Goal: Task Accomplishment & Management: Use online tool/utility

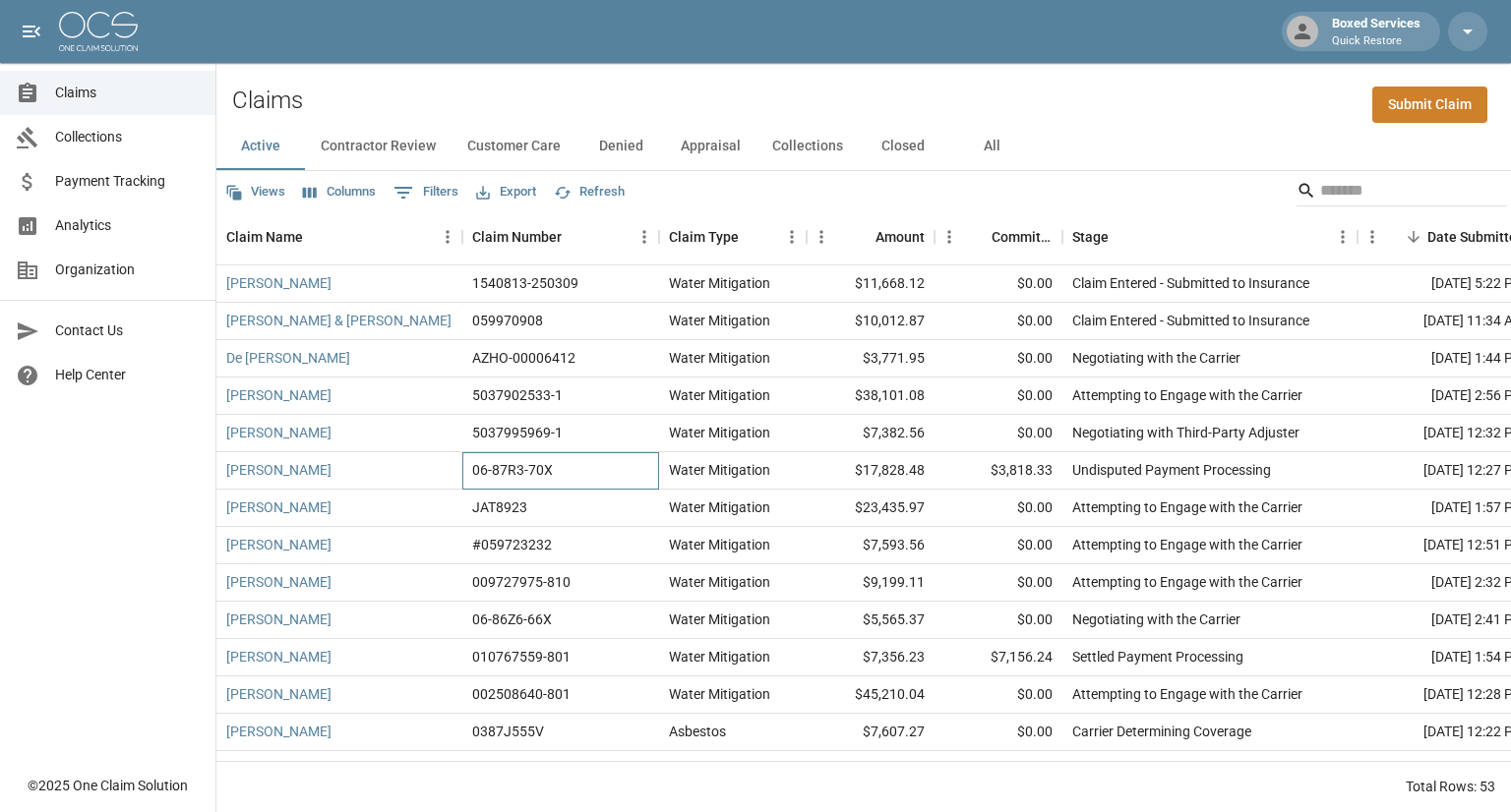
click at [593, 468] on div "06-87R3-70X" at bounding box center [561, 472] width 197 height 38
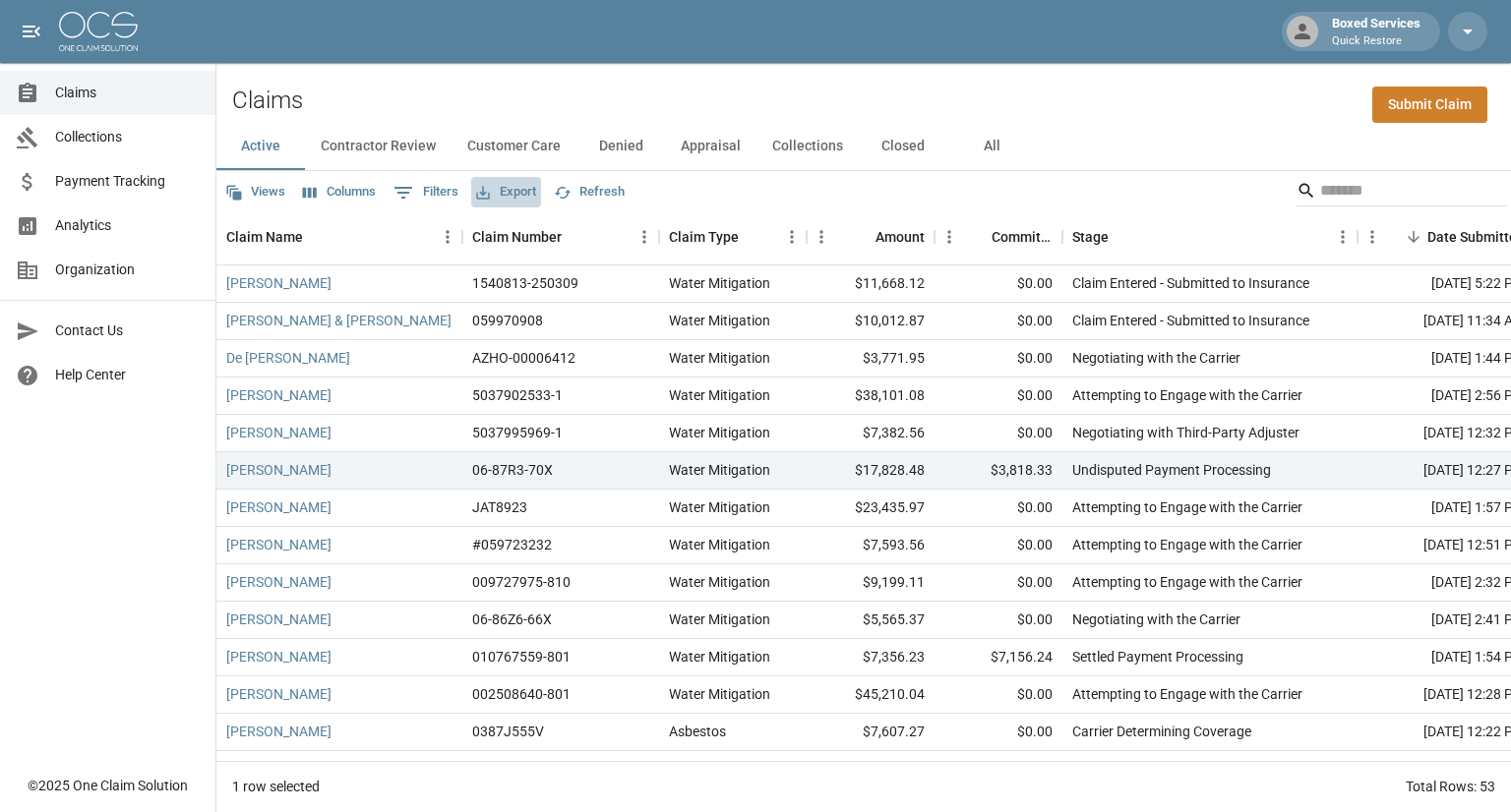
click at [496, 191] on button "Export" at bounding box center [506, 192] width 70 height 31
click at [357, 320] on div "[PERSON_NAME] & [PERSON_NAME]" at bounding box center [338, 321] width 246 height 38
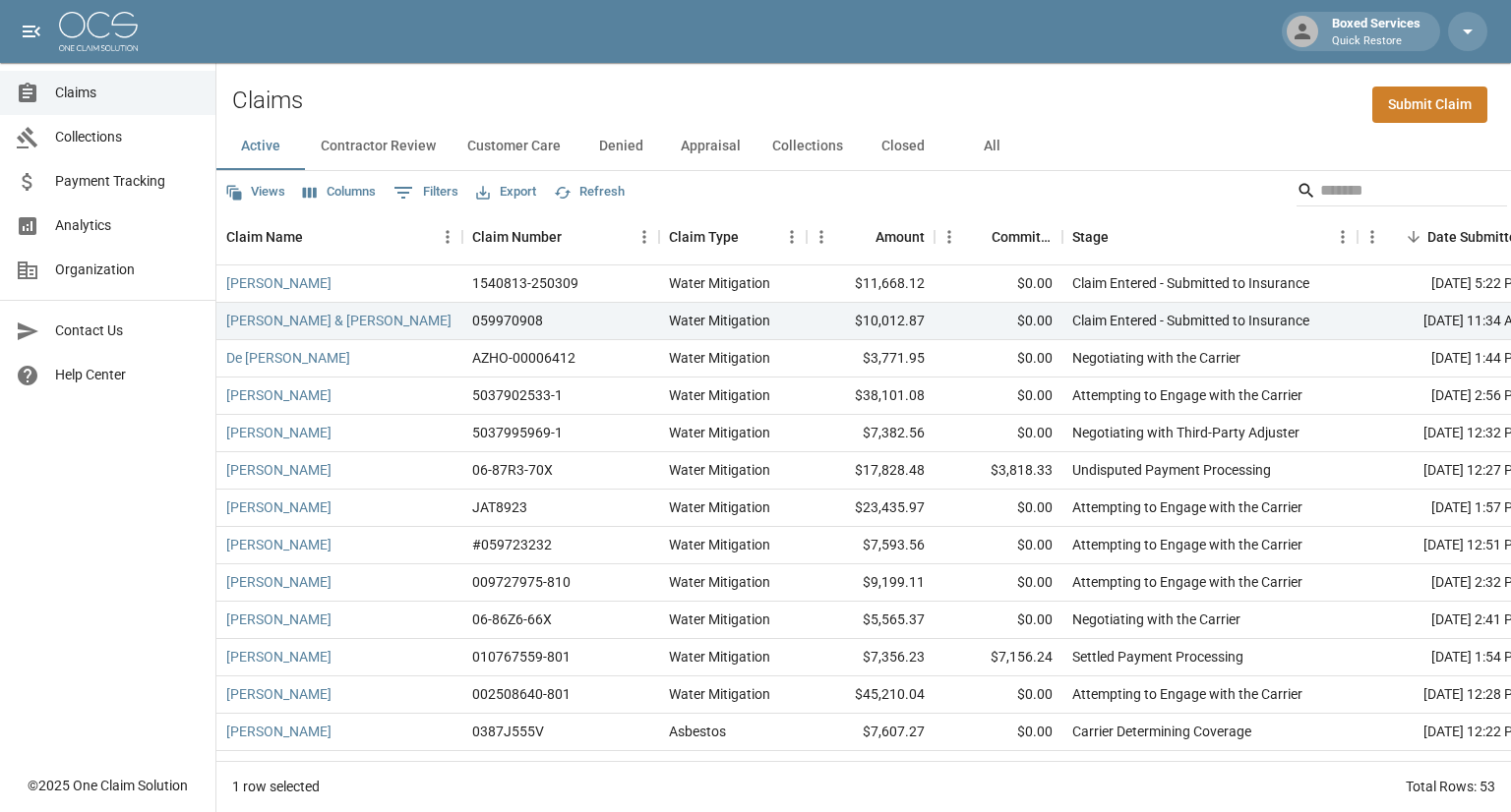
click at [326, 195] on button "Columns" at bounding box center [338, 192] width 83 height 31
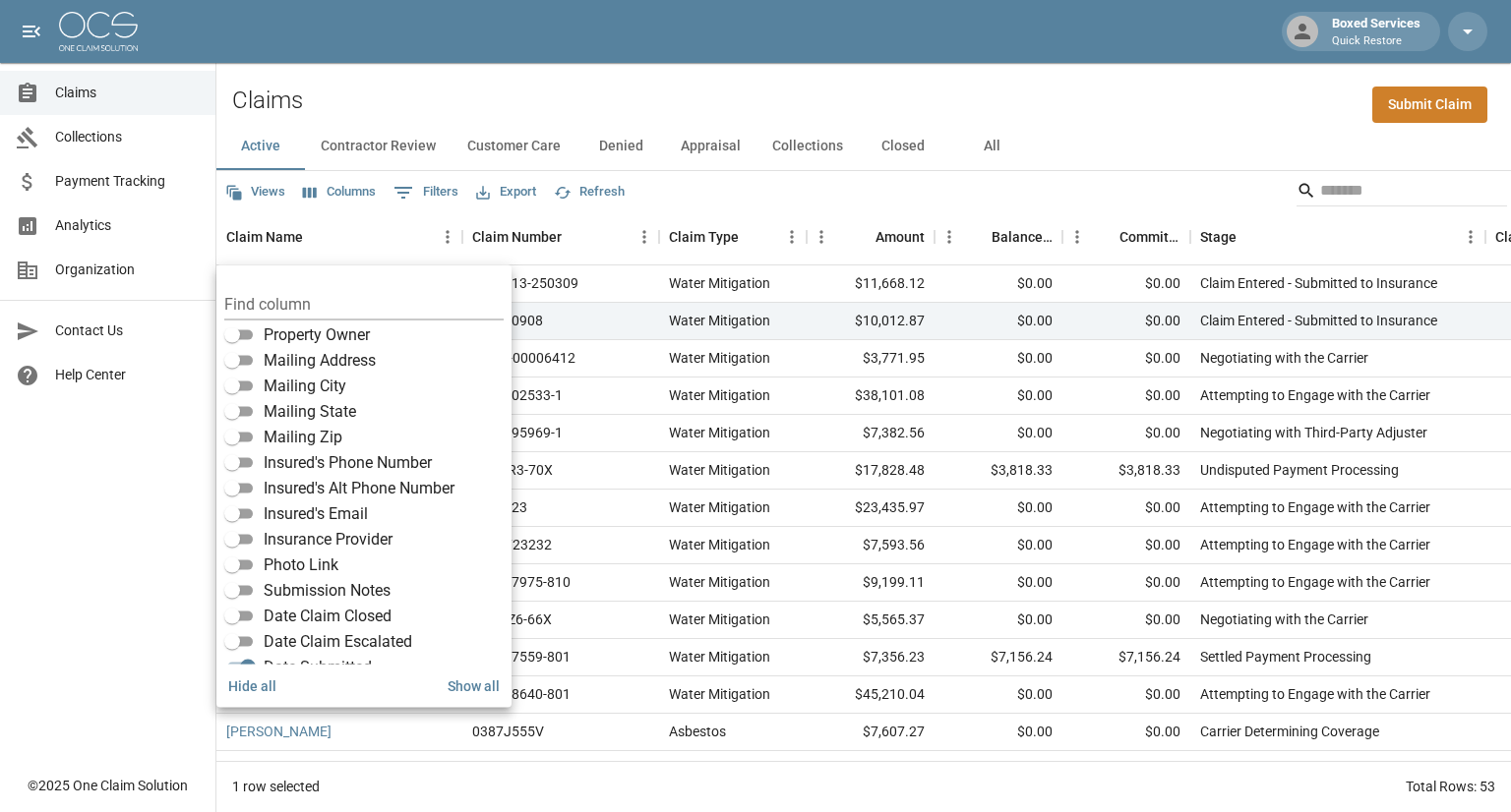
scroll to position [344, 0]
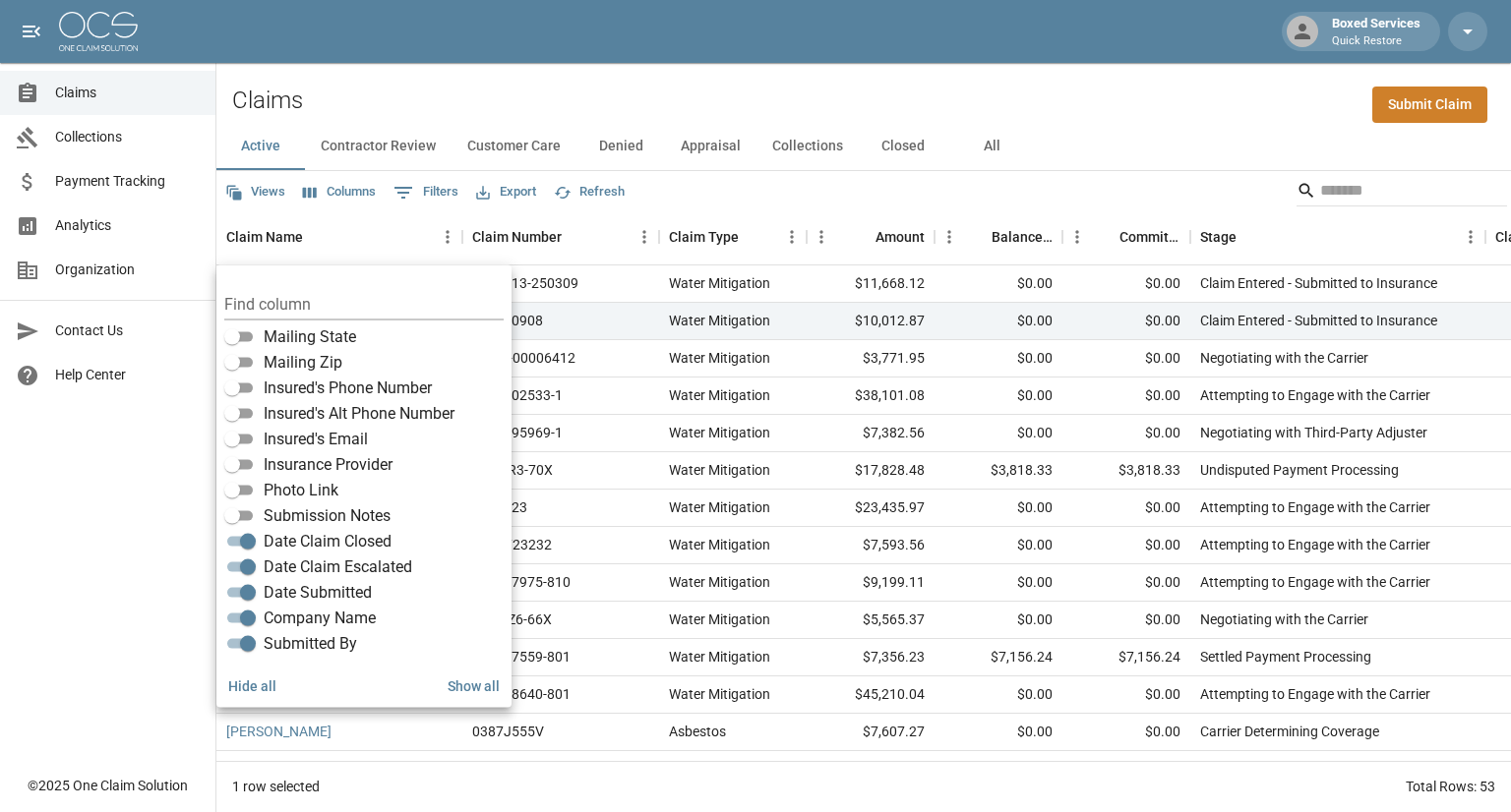
click at [870, 66] on div "Claims Submit Claim" at bounding box center [863, 93] width 1295 height 60
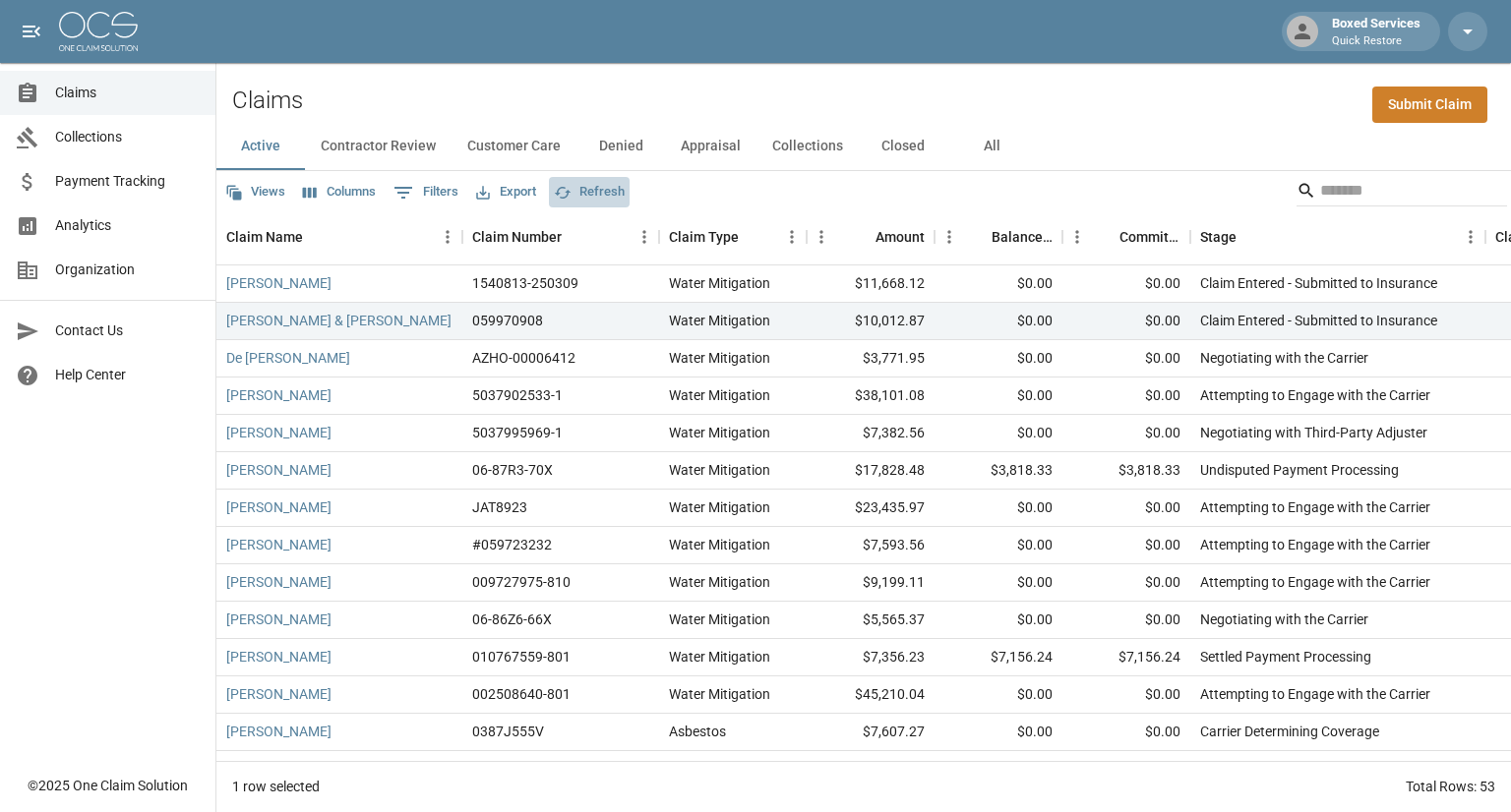
click at [577, 190] on button "Refresh" at bounding box center [588, 192] width 81 height 31
click at [520, 186] on button "Export" at bounding box center [506, 192] width 70 height 31
click at [558, 266] on li "Download as Excel" at bounding box center [552, 269] width 163 height 36
click at [582, 191] on button "Refresh" at bounding box center [588, 192] width 81 height 31
click at [634, 203] on div "Views Columns 0 Filters Export Refresh" at bounding box center [863, 191] width 1295 height 40
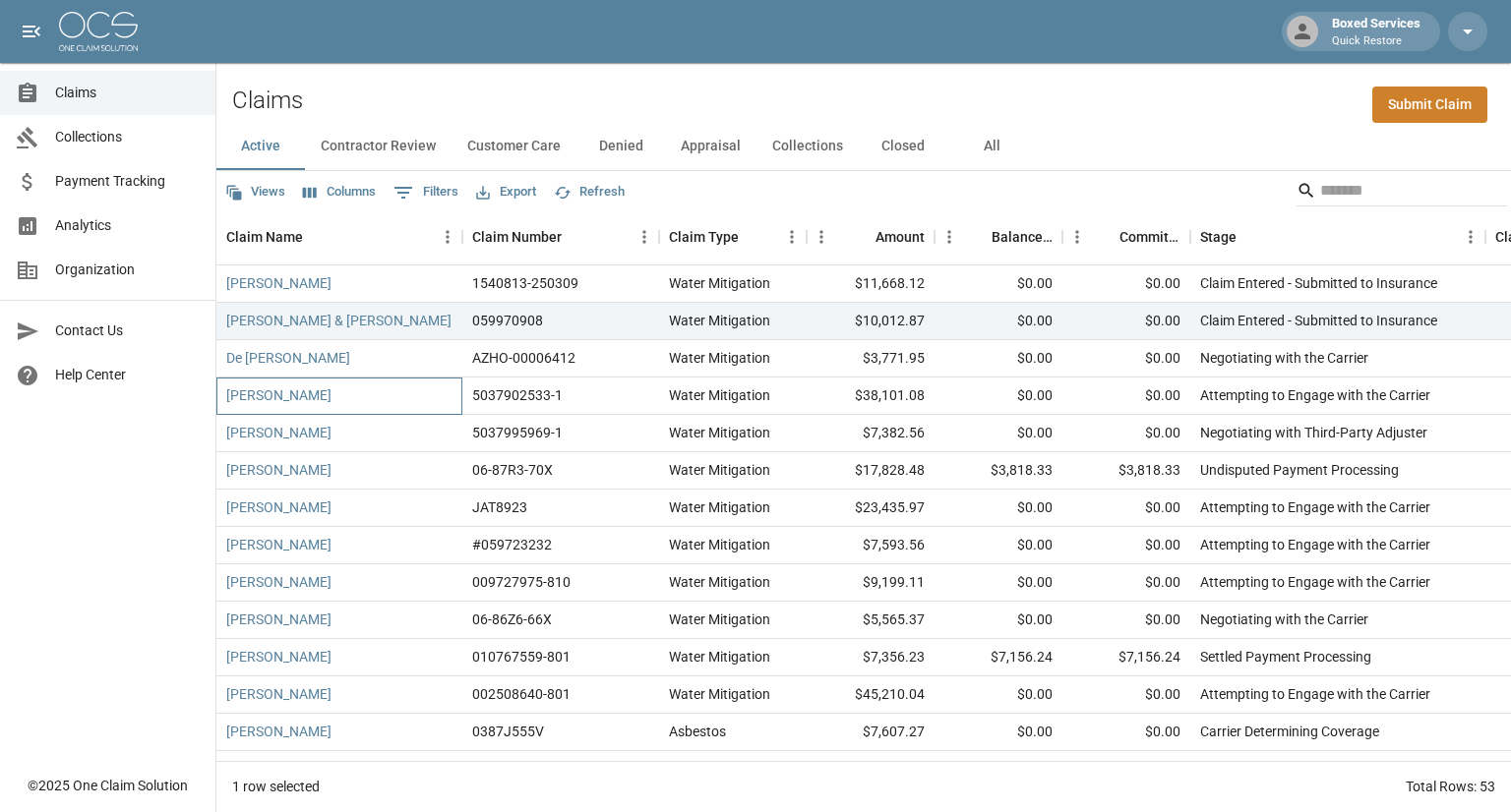
click at [396, 397] on div "[PERSON_NAME]" at bounding box center [338, 397] width 246 height 38
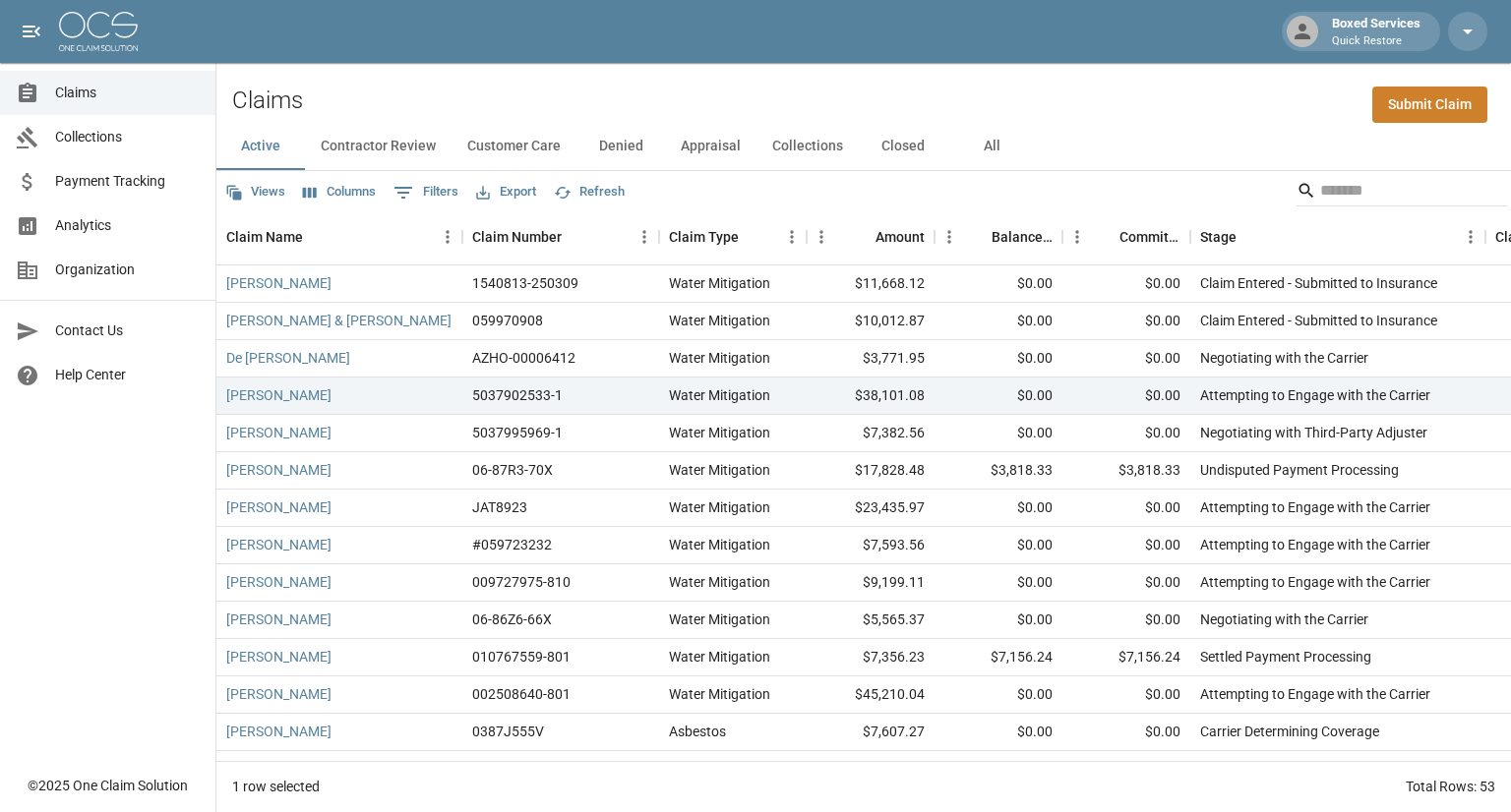
click at [73, 467] on div "Claims Collections Payment Tracking Analytics Organization Contact Us Help Cent…" at bounding box center [108, 382] width 215 height 764
click at [984, 142] on button "All" at bounding box center [991, 146] width 89 height 47
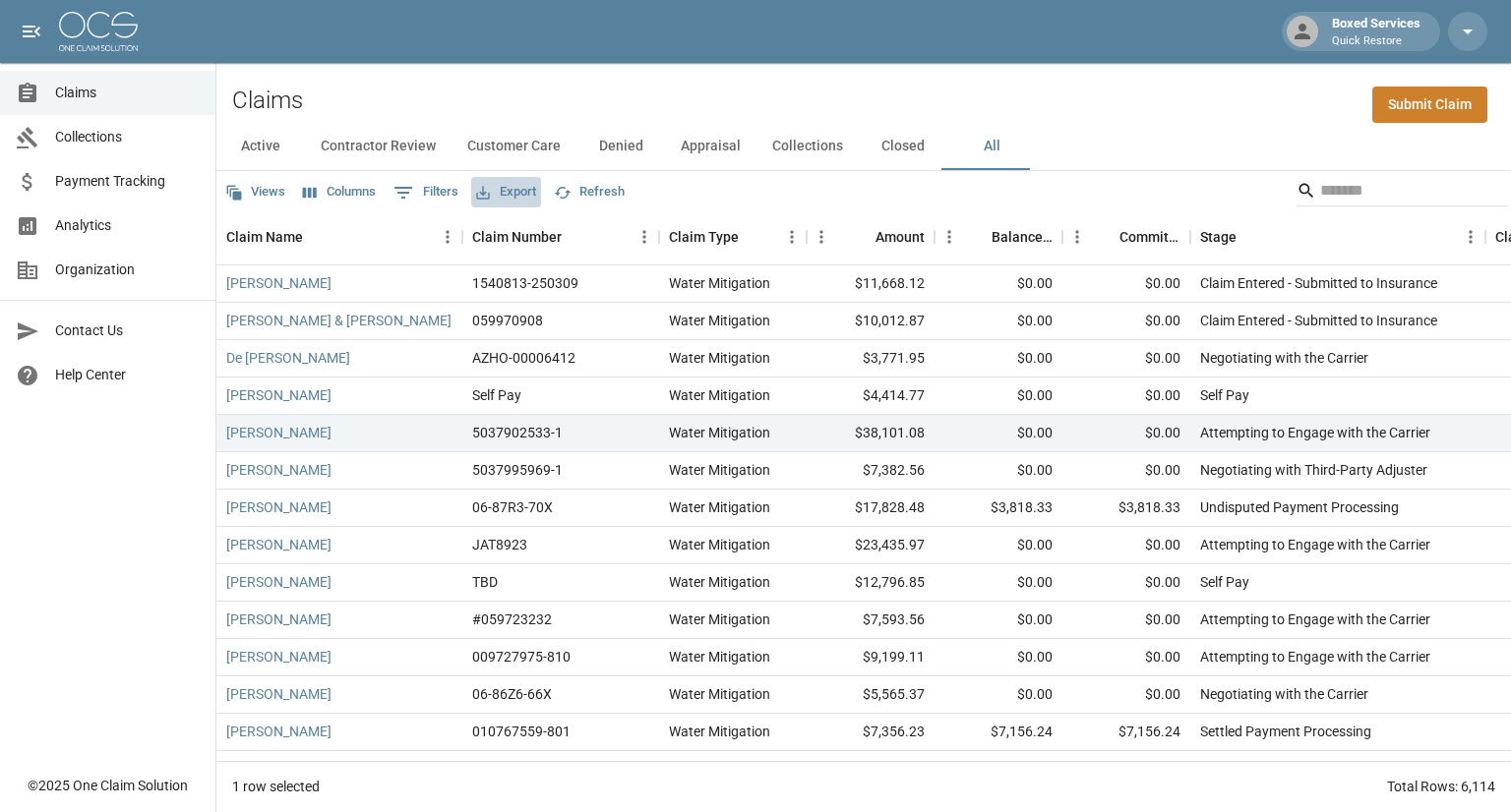
click at [512, 190] on button "Export" at bounding box center [506, 192] width 70 height 31
click at [716, 201] on div "Views Columns 0 Filters Export Refresh" at bounding box center [863, 191] width 1295 height 40
click at [603, 195] on button "Refresh" at bounding box center [588, 192] width 81 height 31
click at [921, 84] on div "Claims Submit Claim" at bounding box center [863, 93] width 1295 height 60
click at [581, 194] on button "Refresh" at bounding box center [588, 192] width 81 height 31
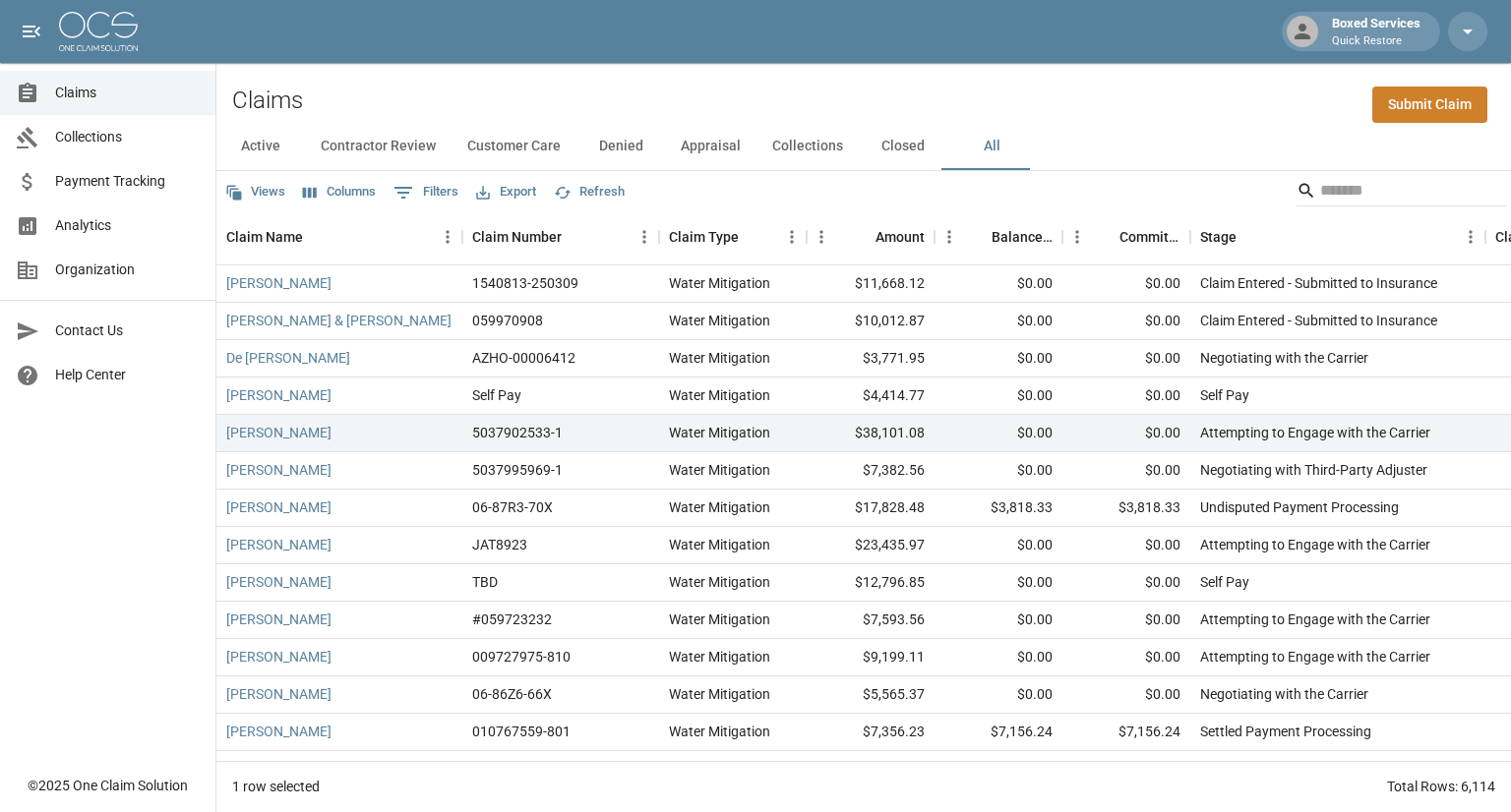
click at [504, 194] on button "Export" at bounding box center [506, 192] width 70 height 31
click at [571, 264] on li "Download as Excel" at bounding box center [552, 269] width 163 height 36
click at [438, 68] on div "Claims Submit Claim" at bounding box center [863, 93] width 1295 height 60
click at [445, 86] on div "Claims Submit Claim" at bounding box center [863, 93] width 1295 height 60
click at [335, 190] on button "Columns" at bounding box center [338, 192] width 83 height 31
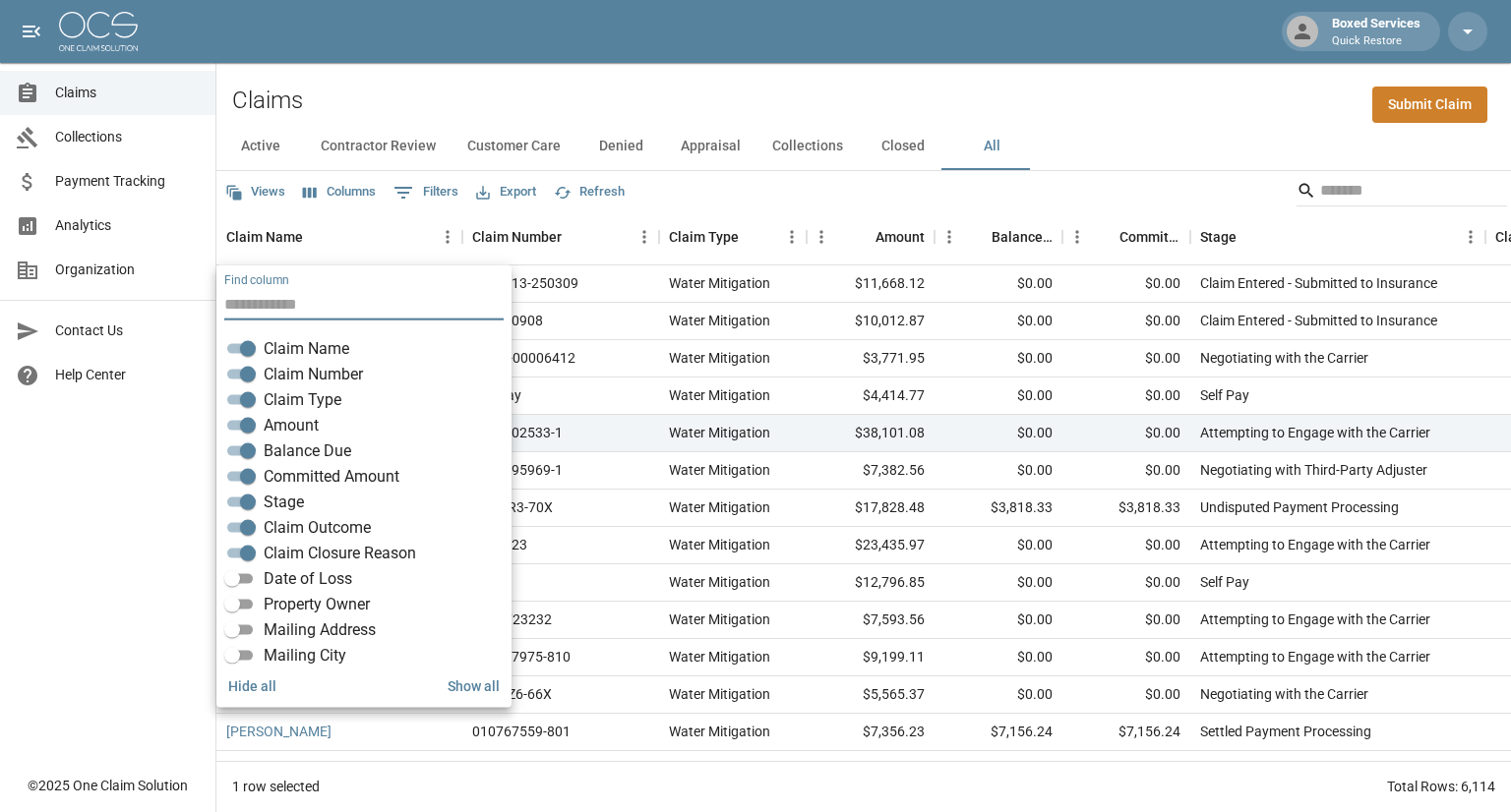
drag, startPoint x: 801, startPoint y: 194, endPoint x: 720, endPoint y: 198, distance: 81.1
click at [788, 194] on div "Views Columns 0 Filters Export Refresh" at bounding box center [863, 191] width 1295 height 40
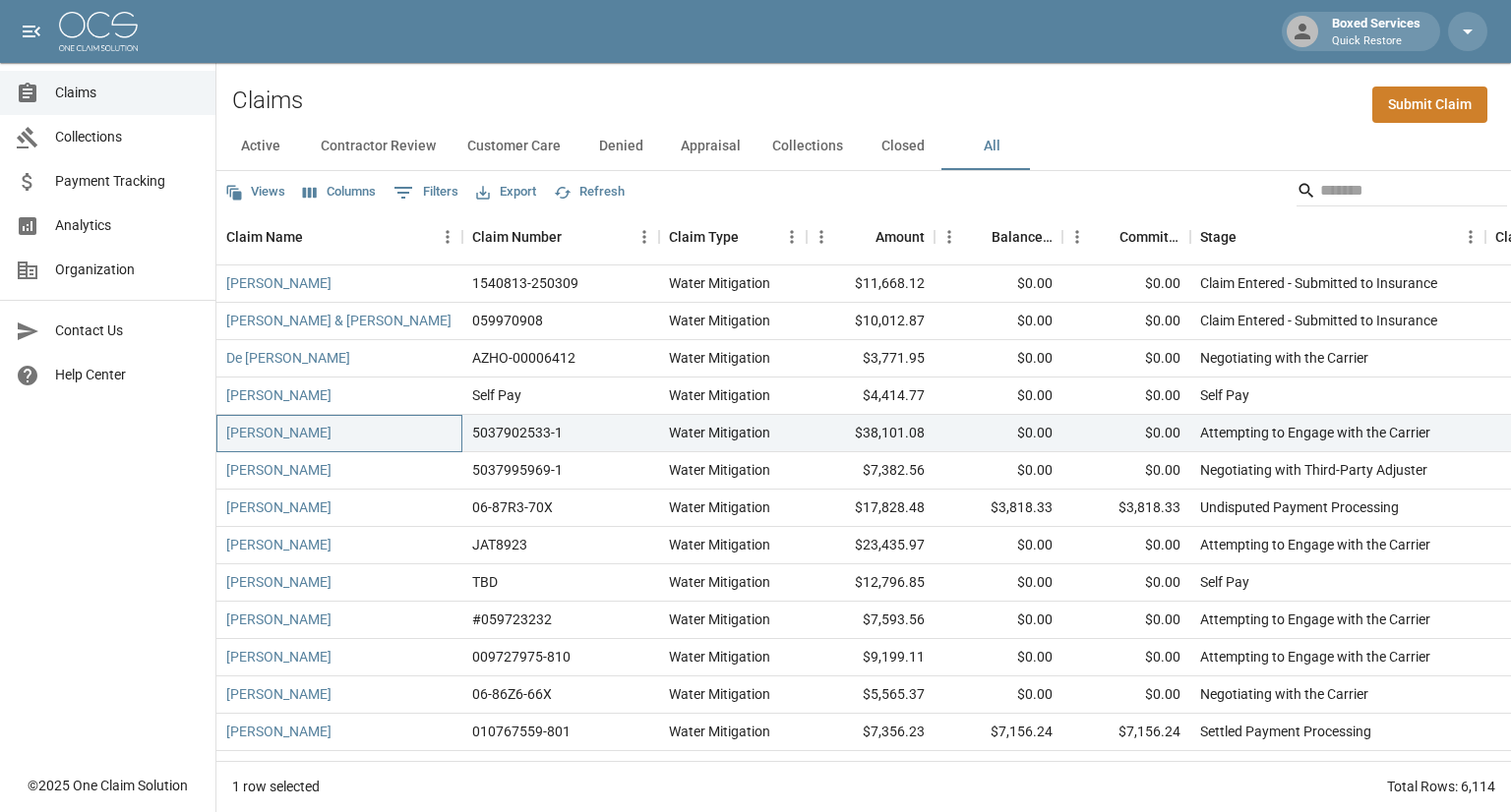
click at [311, 436] on div "[PERSON_NAME]" at bounding box center [338, 434] width 246 height 38
click at [305, 233] on button "Sort" at bounding box center [317, 237] width 28 height 28
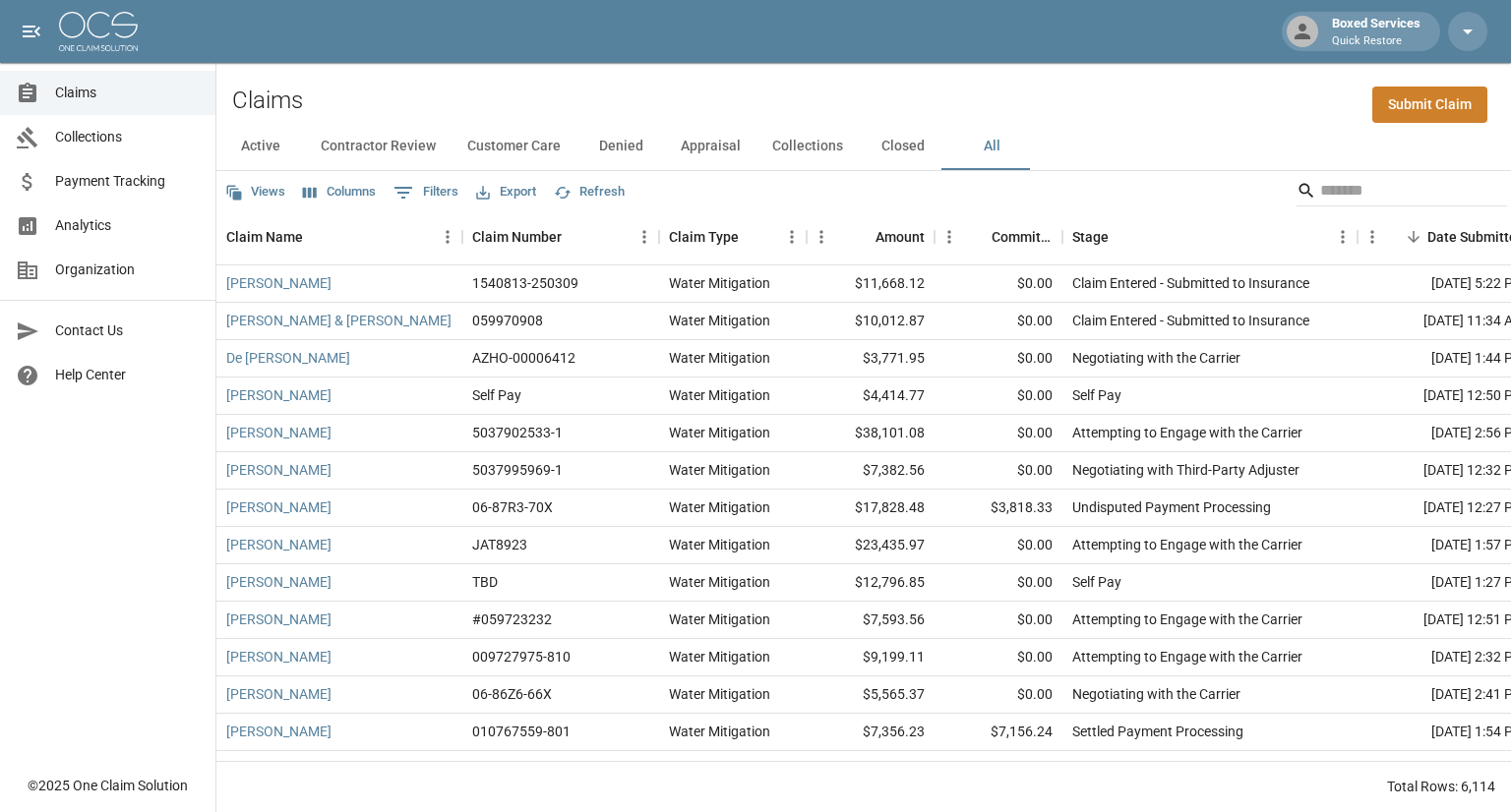
click at [332, 193] on button "Columns" at bounding box center [338, 192] width 83 height 31
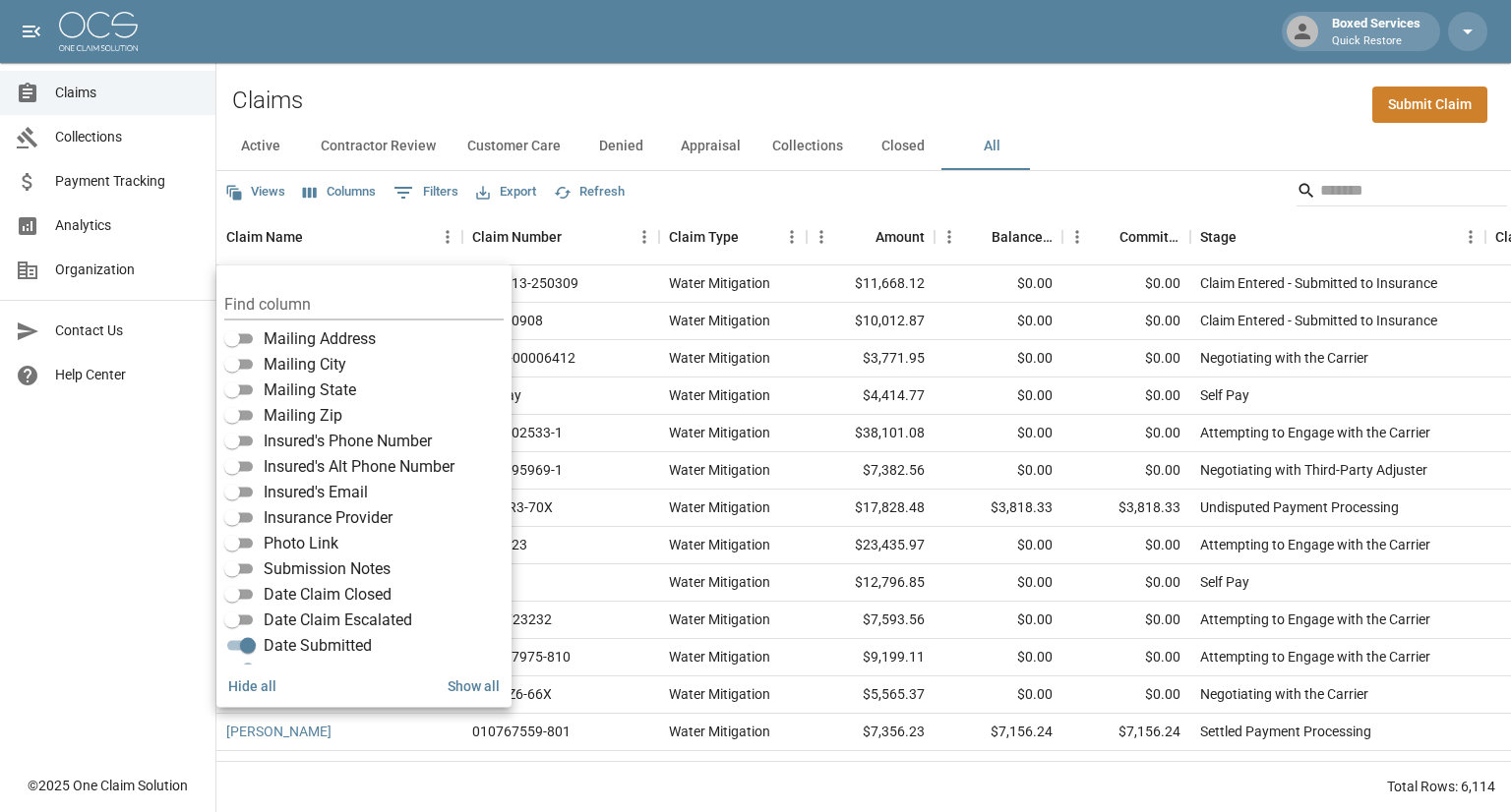
scroll to position [296, 0]
click at [857, 80] on div "Claims Submit Claim" at bounding box center [863, 93] width 1295 height 60
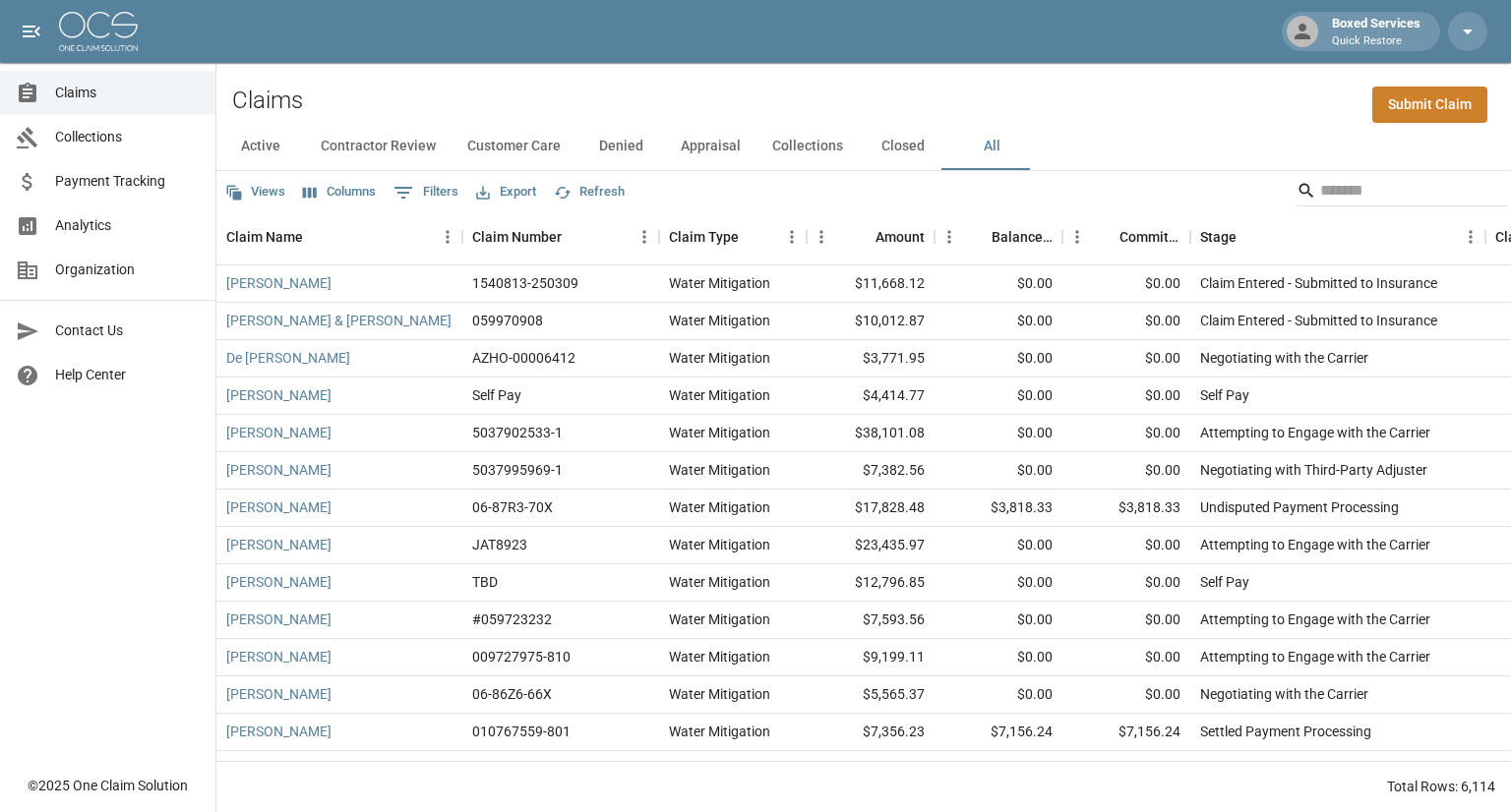
click at [600, 193] on button "Refresh" at bounding box center [588, 192] width 81 height 31
click at [513, 192] on button "Export" at bounding box center [506, 192] width 70 height 31
click at [576, 266] on li "Download as Excel" at bounding box center [552, 269] width 163 height 36
